Goal: Information Seeking & Learning: Understand process/instructions

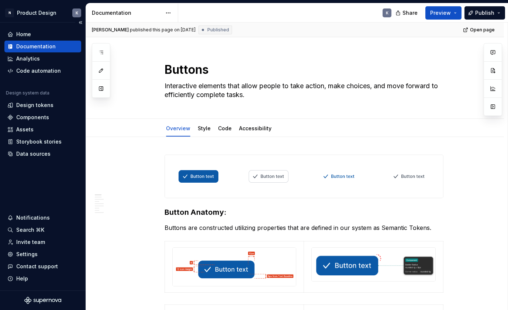
type textarea "*"
click at [45, 46] on div "Documentation" at bounding box center [36, 46] width 40 height 7
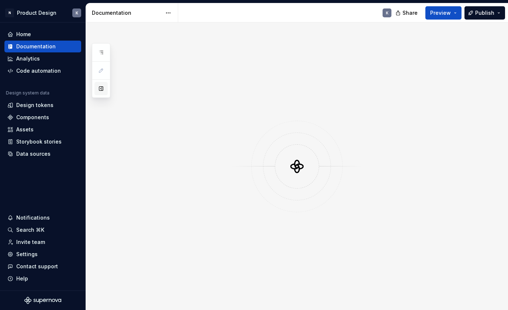
click at [100, 88] on button "button" at bounding box center [101, 88] width 13 height 13
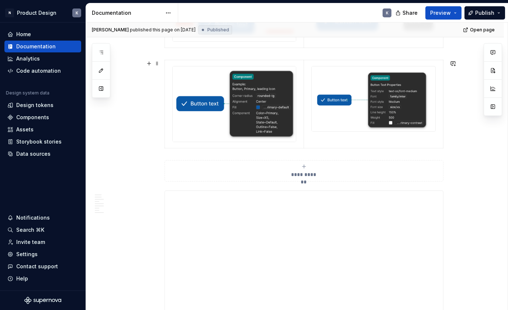
scroll to position [154, 0]
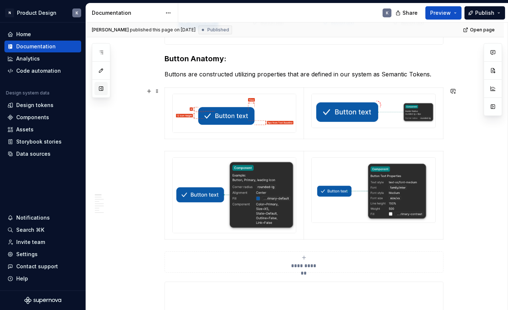
click at [101, 89] on button "button" at bounding box center [101, 88] width 13 height 13
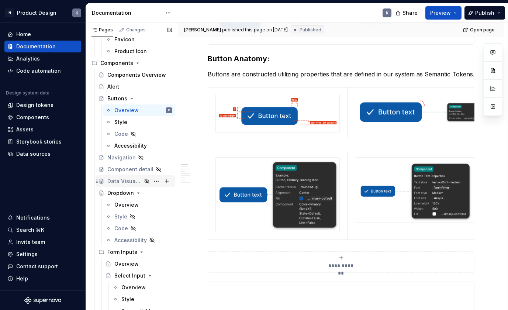
scroll to position [276, 0]
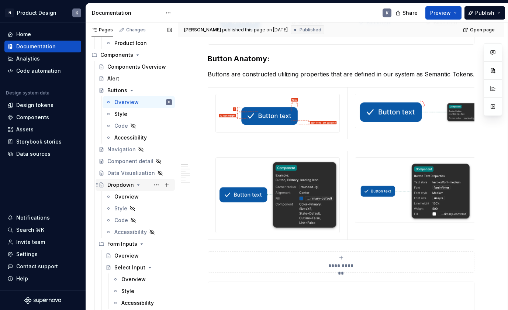
click at [119, 185] on div "Dropdown" at bounding box center [120, 184] width 27 height 7
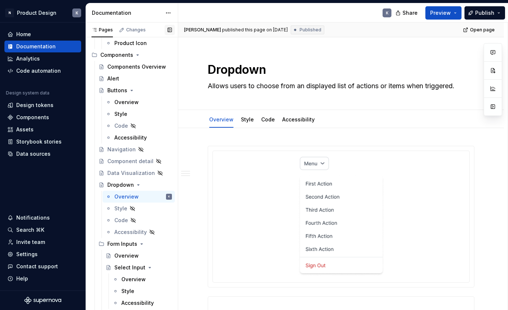
click at [171, 28] on button "button" at bounding box center [170, 30] width 10 height 10
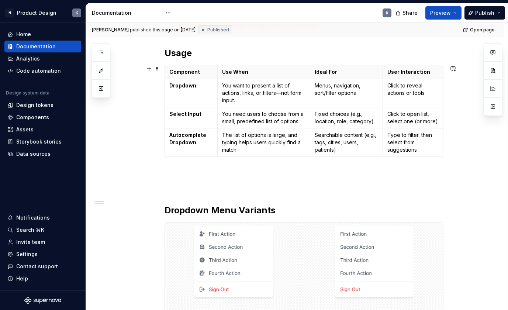
scroll to position [443, 0]
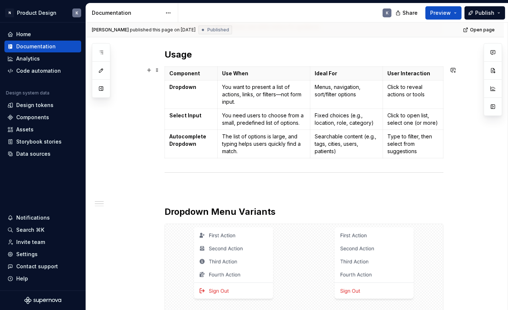
type textarea "*"
